Goal: Transaction & Acquisition: Purchase product/service

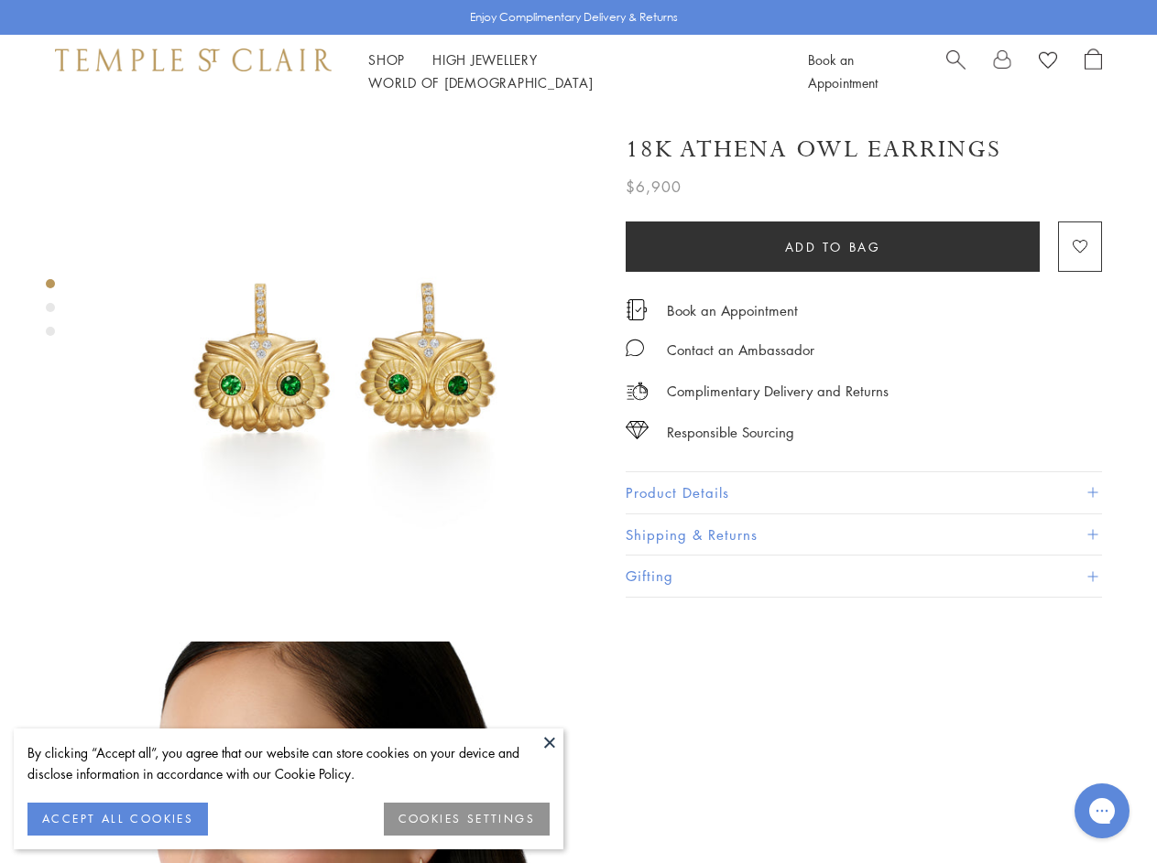
click at [578, 431] on img at bounding box center [345, 361] width 506 height 506
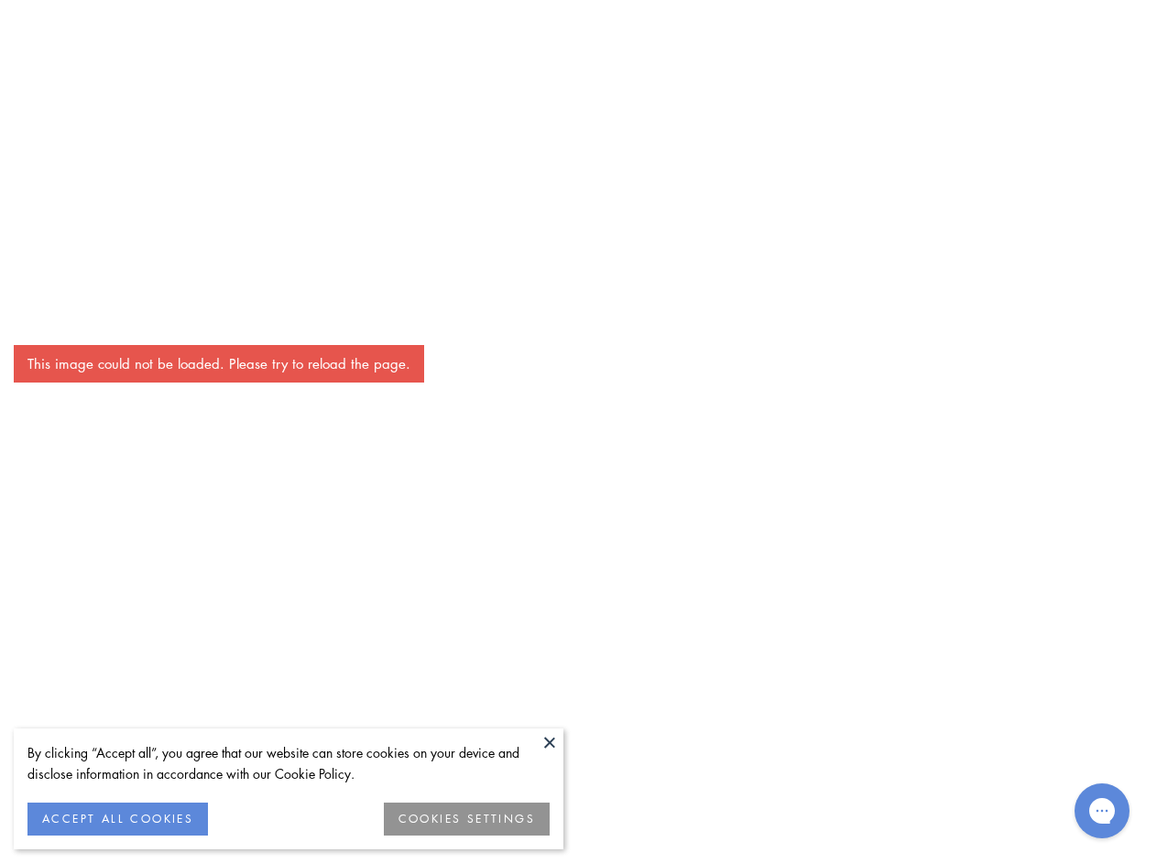
click at [549, 743] on button at bounding box center [549, 742] width 27 height 27
click at [117, 820] on button "ACCEPT ALL COOKIES" at bounding box center [117, 819] width 180 height 33
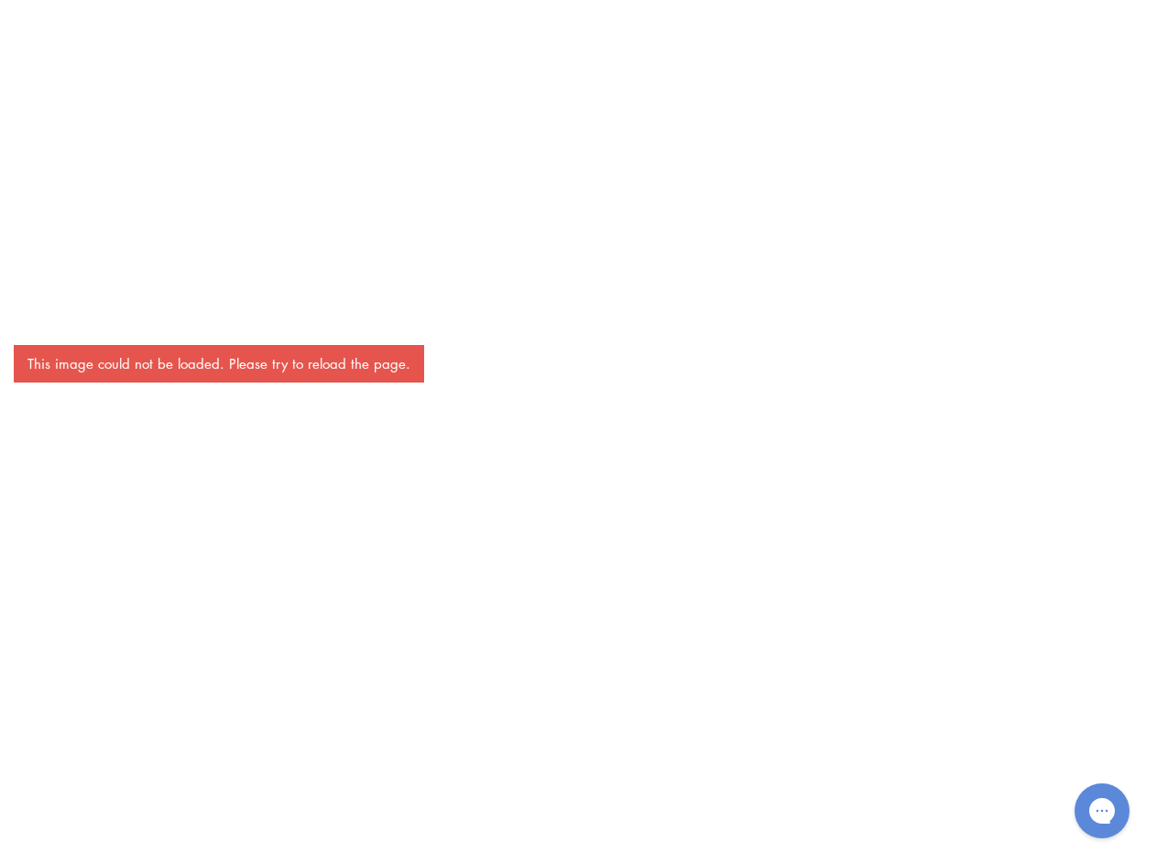
click at [467, 820] on div "This image could not be loaded. Please try to reload the page." at bounding box center [578, 431] width 1157 height 863
click at [386, 71] on div "This image could not be loaded. Please try to reload the page." at bounding box center [578, 431] width 1157 height 863
click at [629, 71] on div "This image could not be loaded. Please try to reload the page." at bounding box center [578, 431] width 1157 height 863
click at [578, 485] on div "This image could not be loaded. Please try to reload the page." at bounding box center [578, 431] width 1157 height 863
click at [50, 284] on div "This image could not be loaded. Please try to reload the page." at bounding box center [578, 431] width 1157 height 863
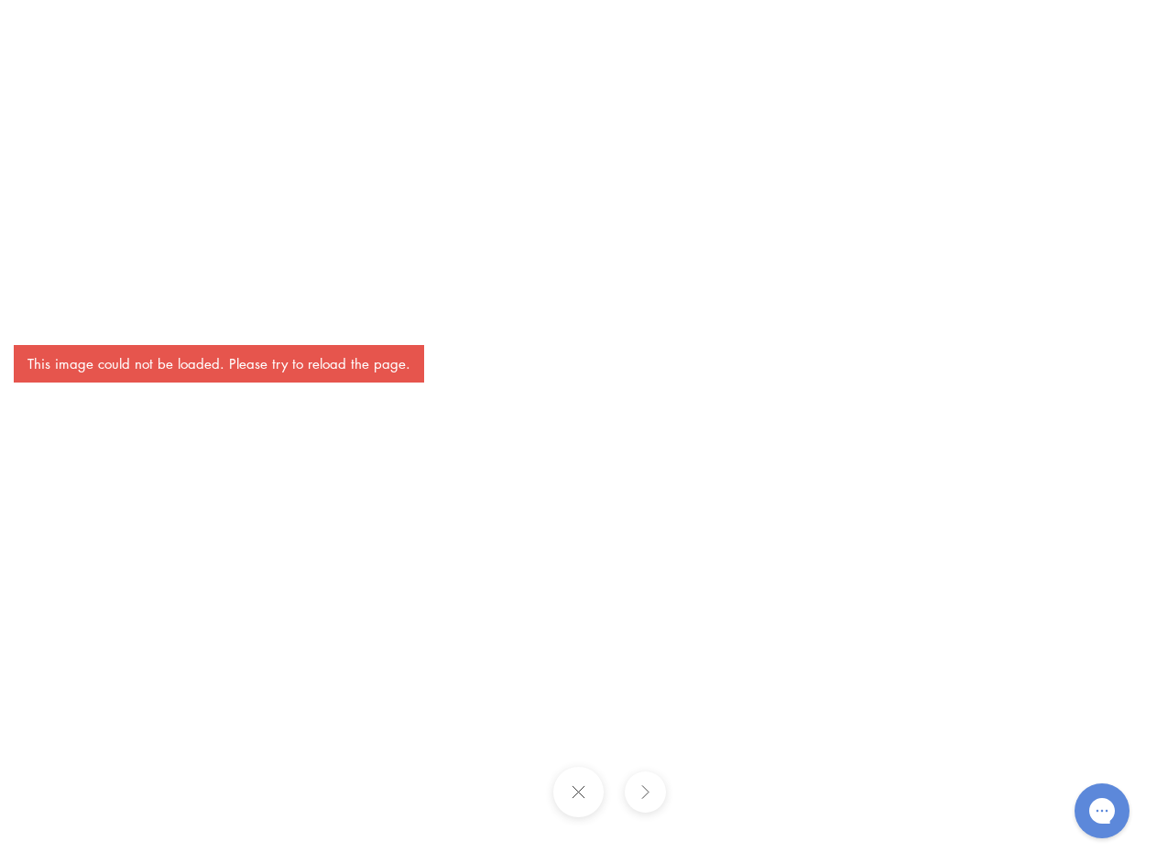
click at [50, 308] on div "This image could not be loaded. Please try to reload the page." at bounding box center [578, 431] width 1157 height 863
click at [50, 331] on div "This image could not be loaded. Please try to reload the page." at bounding box center [578, 431] width 1157 height 863
